Goal: Task Accomplishment & Management: Manage account settings

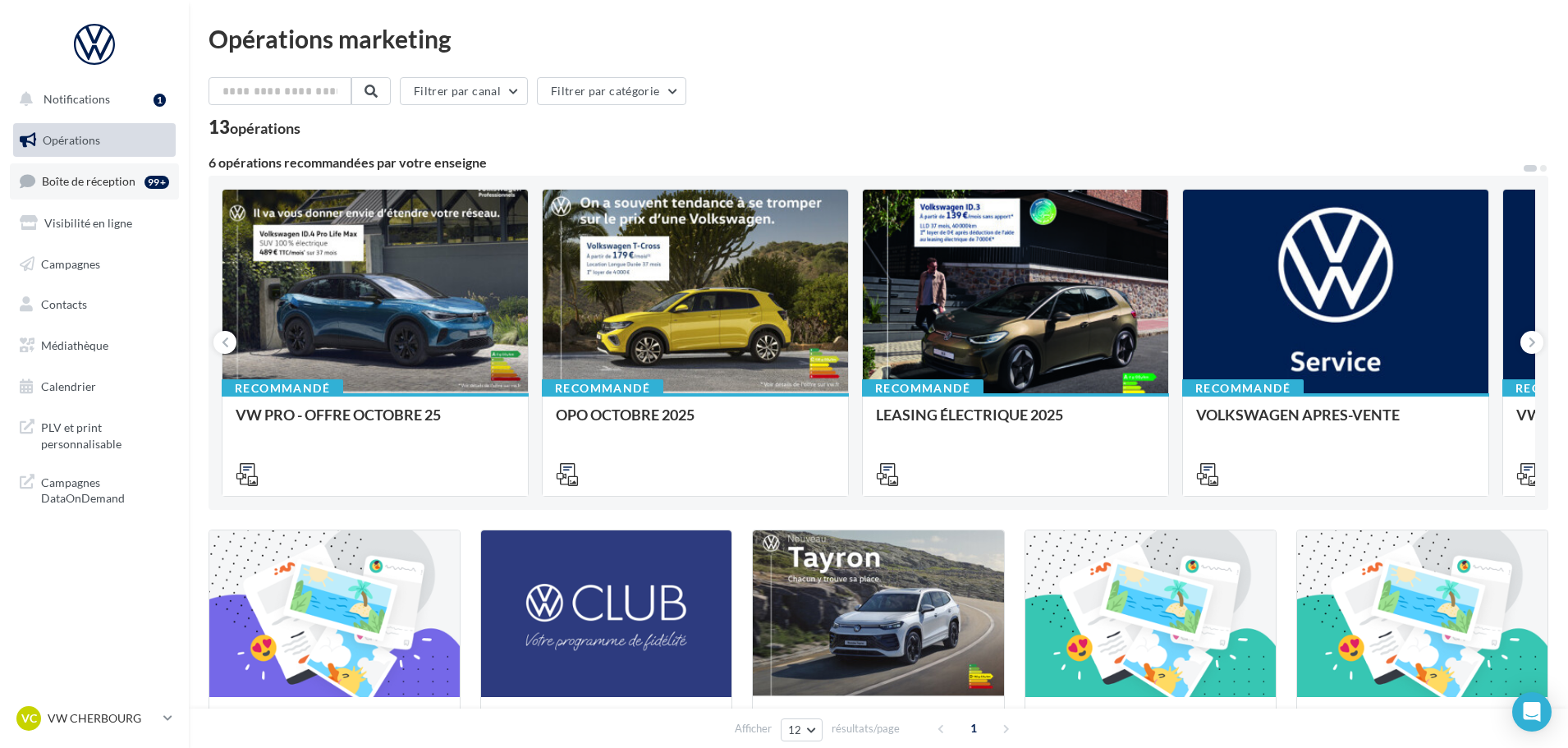
click at [89, 184] on span "Boîte de réception" at bounding box center [89, 180] width 94 height 14
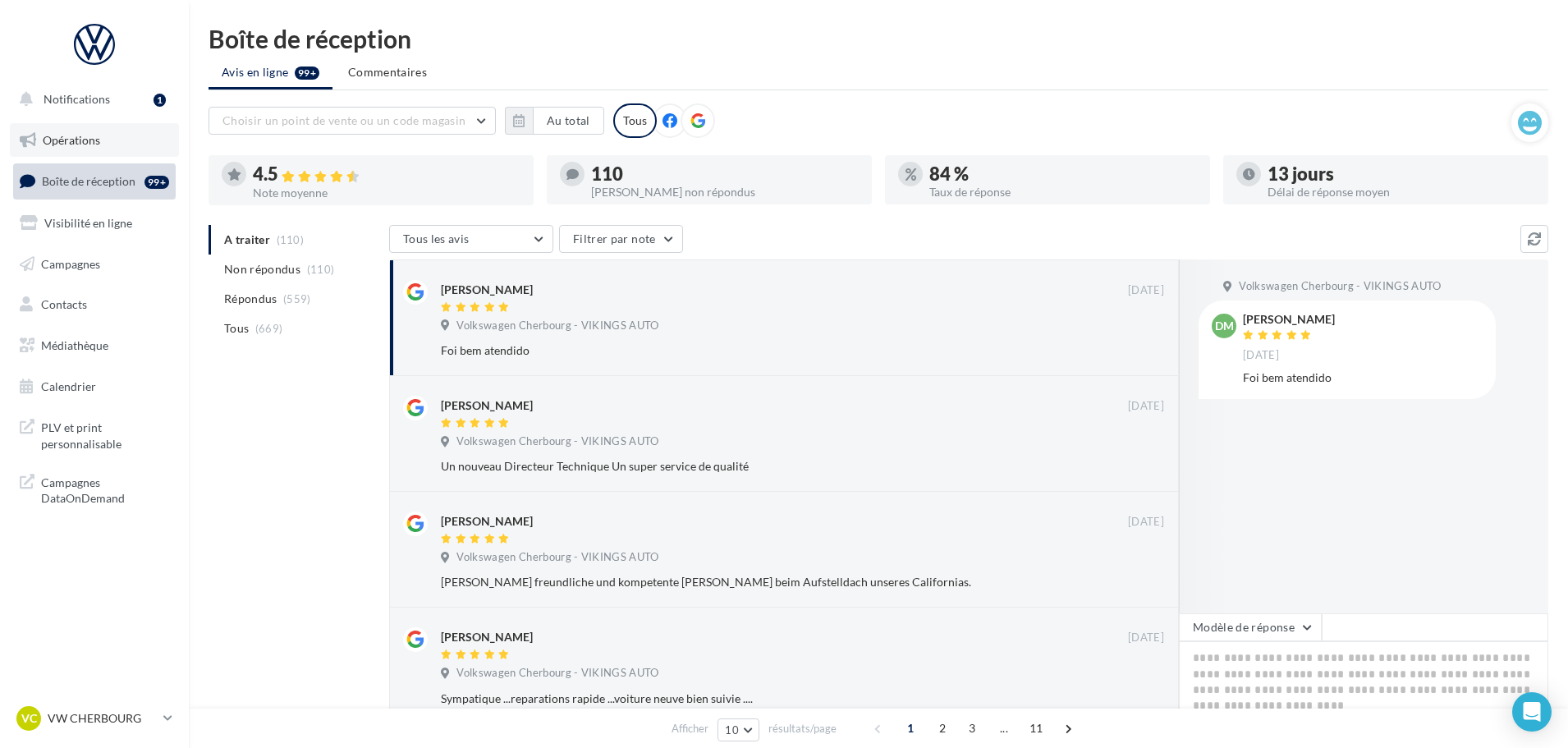
click at [84, 132] on link "Opérations" at bounding box center [94, 141] width 169 height 35
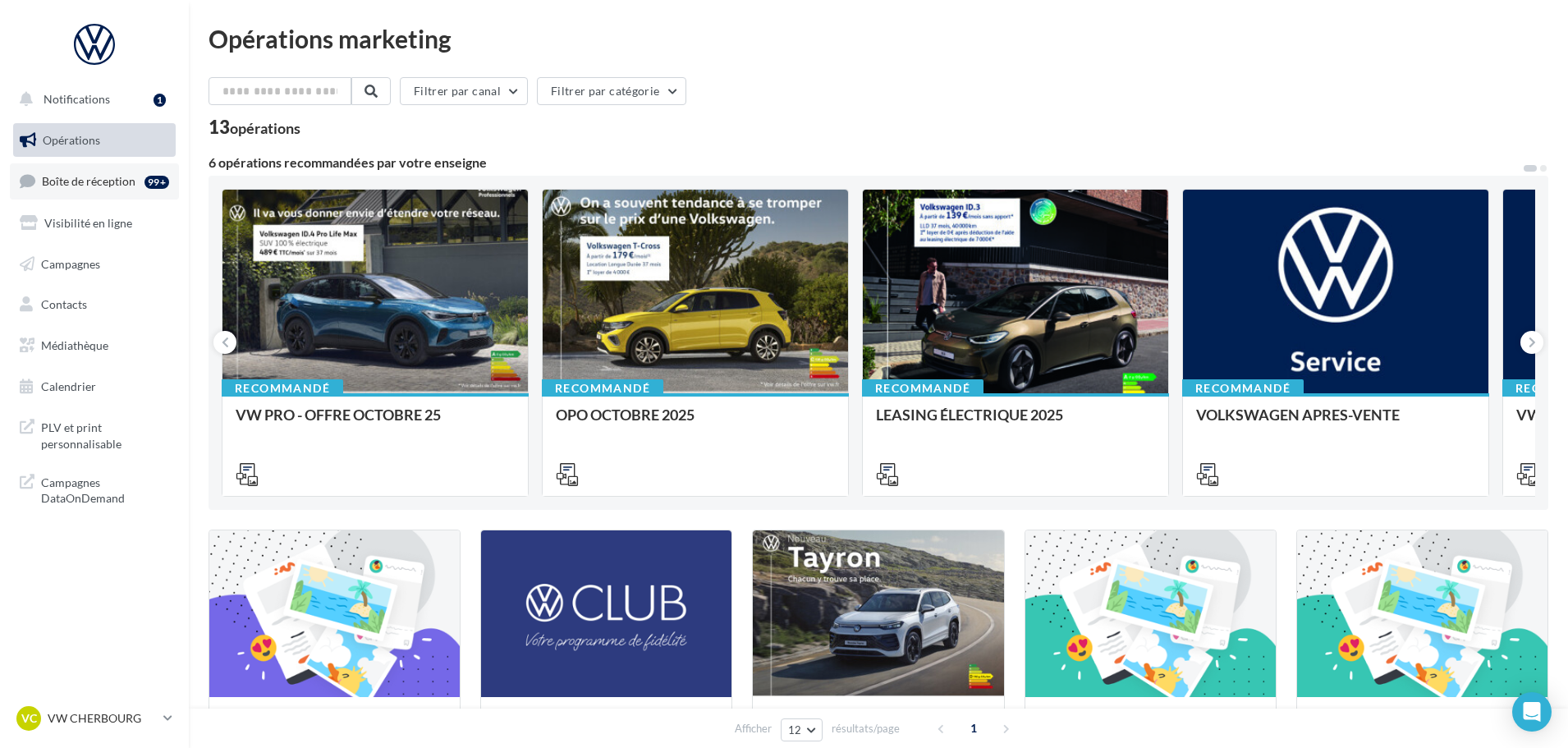
click at [95, 191] on link "Boîte de réception 99+" at bounding box center [94, 180] width 169 height 35
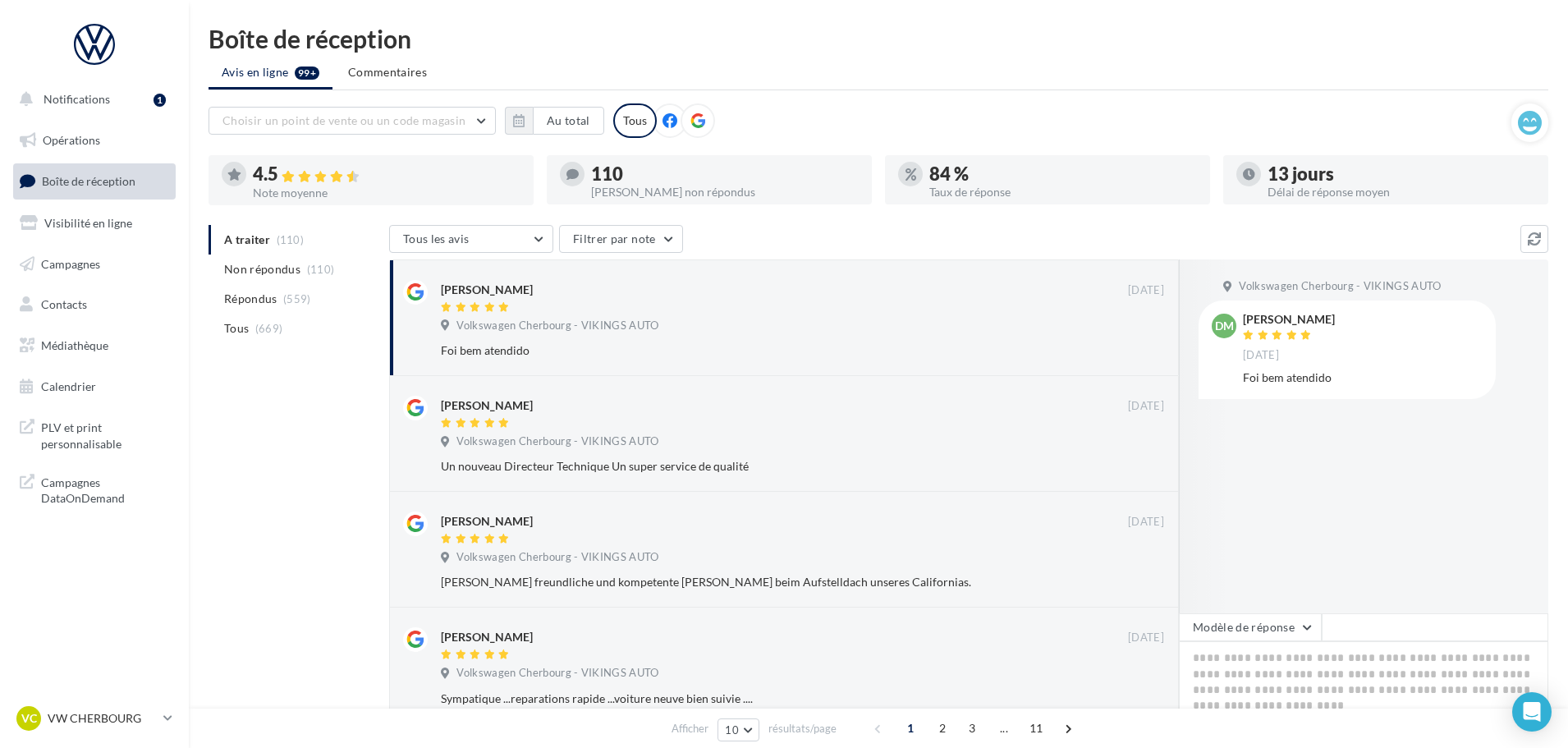
click at [136, 720] on p "VW CHERBOURG" at bounding box center [102, 718] width 109 height 16
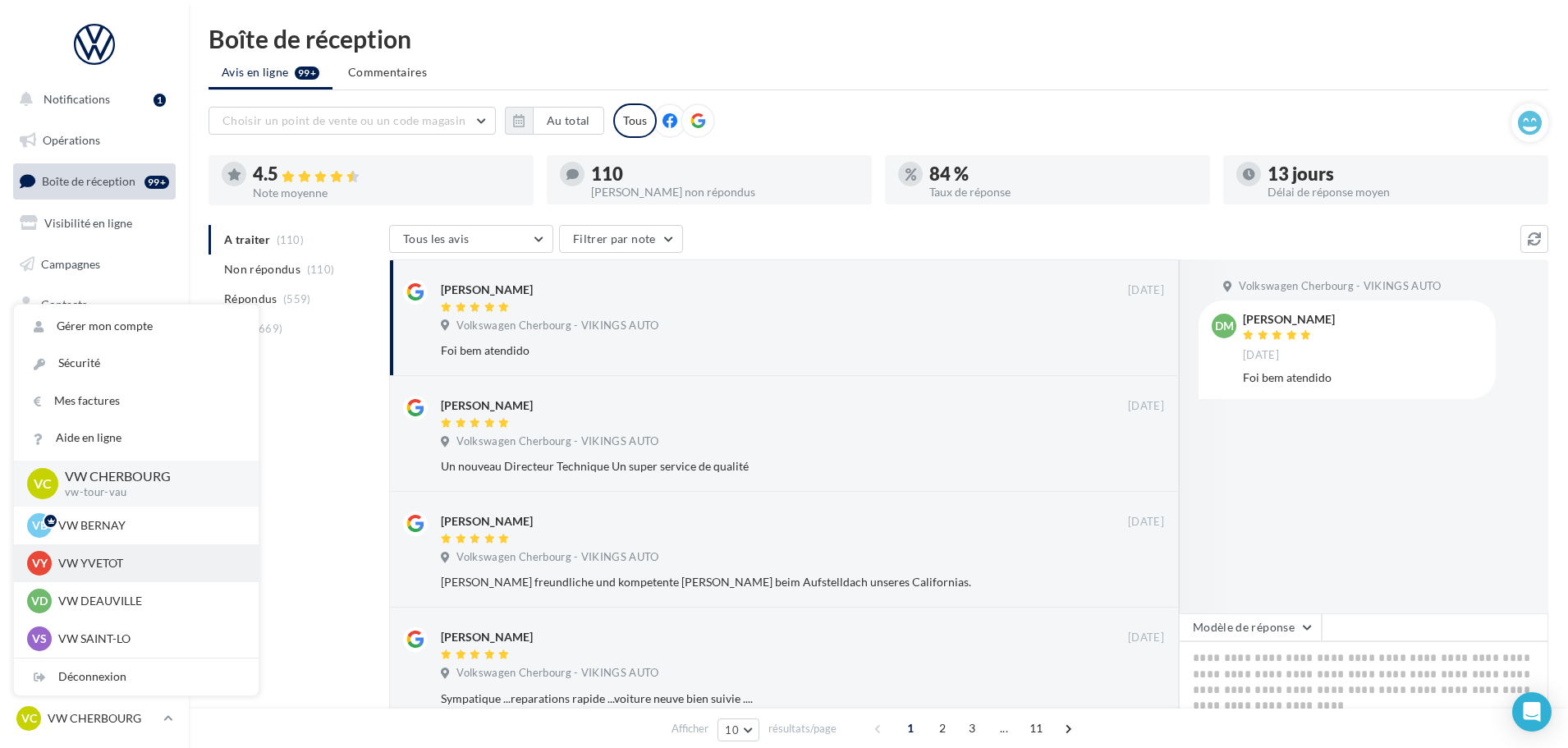
scroll to position [82, 0]
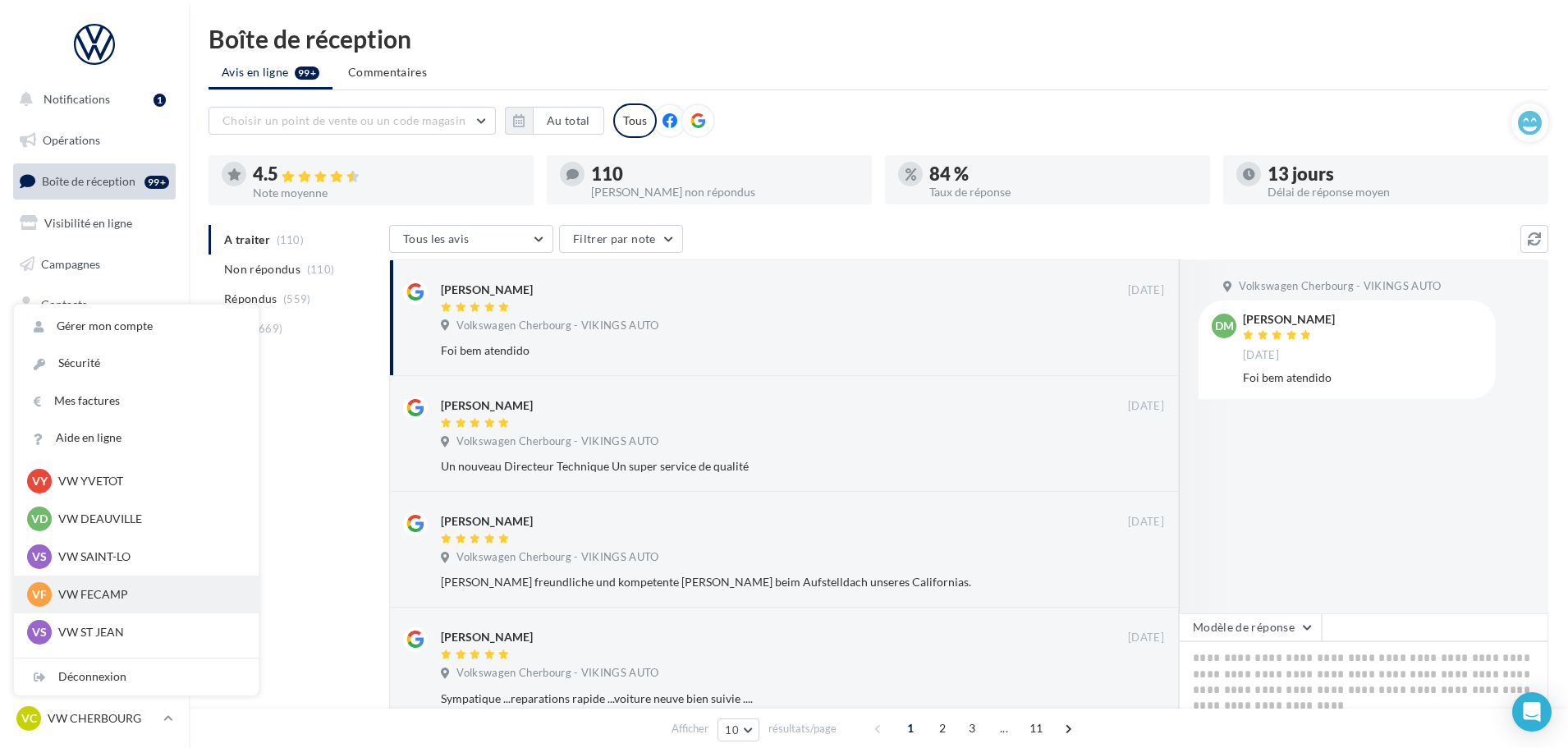
click at [120, 600] on p "VW FECAMP" at bounding box center [148, 594] width 180 height 16
